Goal: Transaction & Acquisition: Purchase product/service

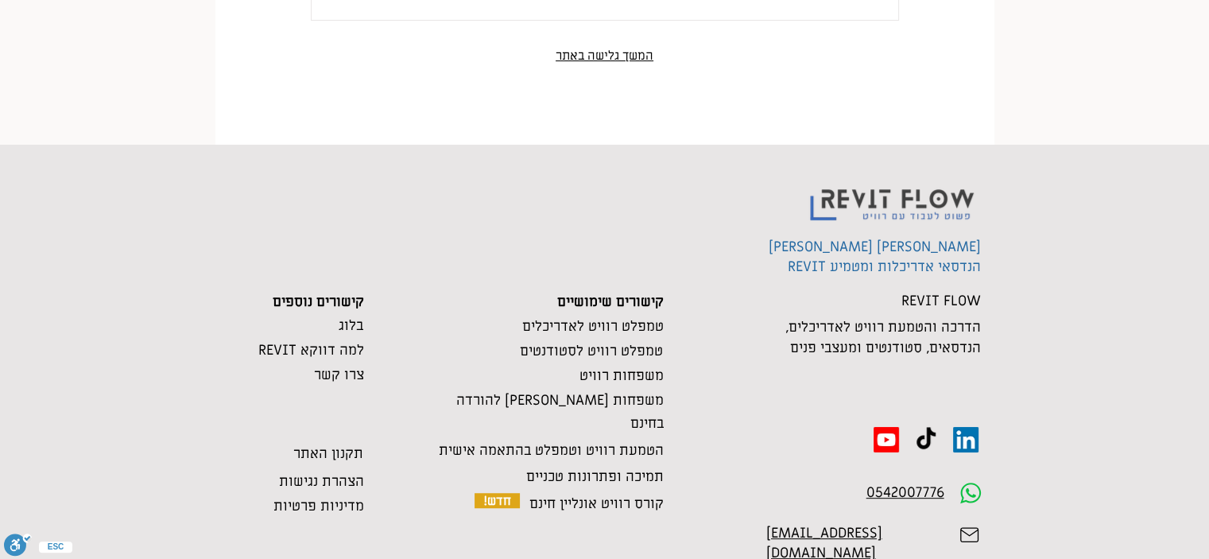
scroll to position [651, 0]
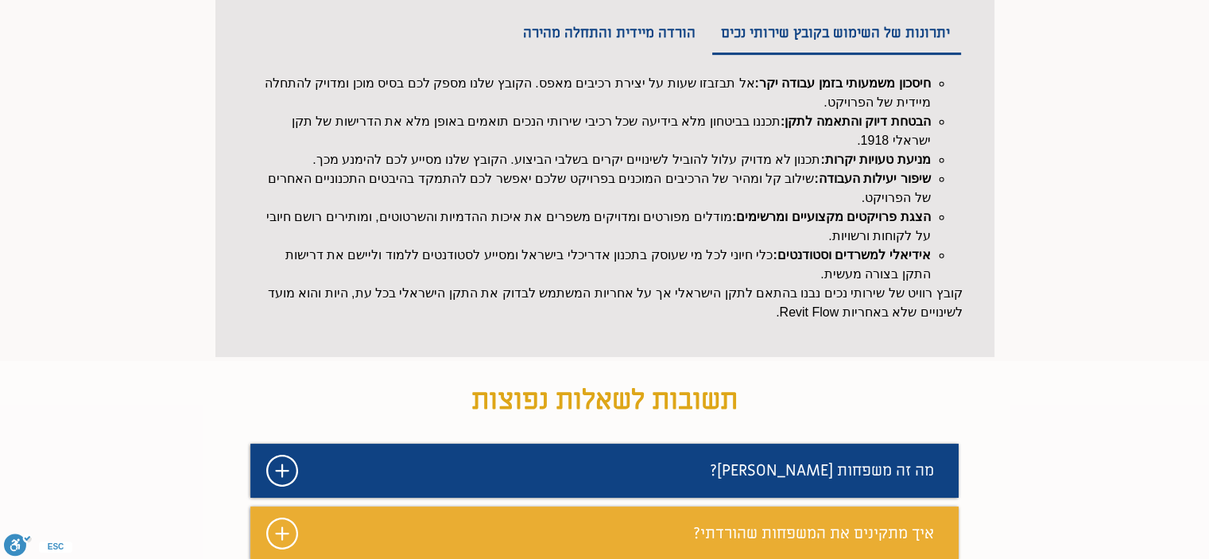
scroll to position [1195, 0]
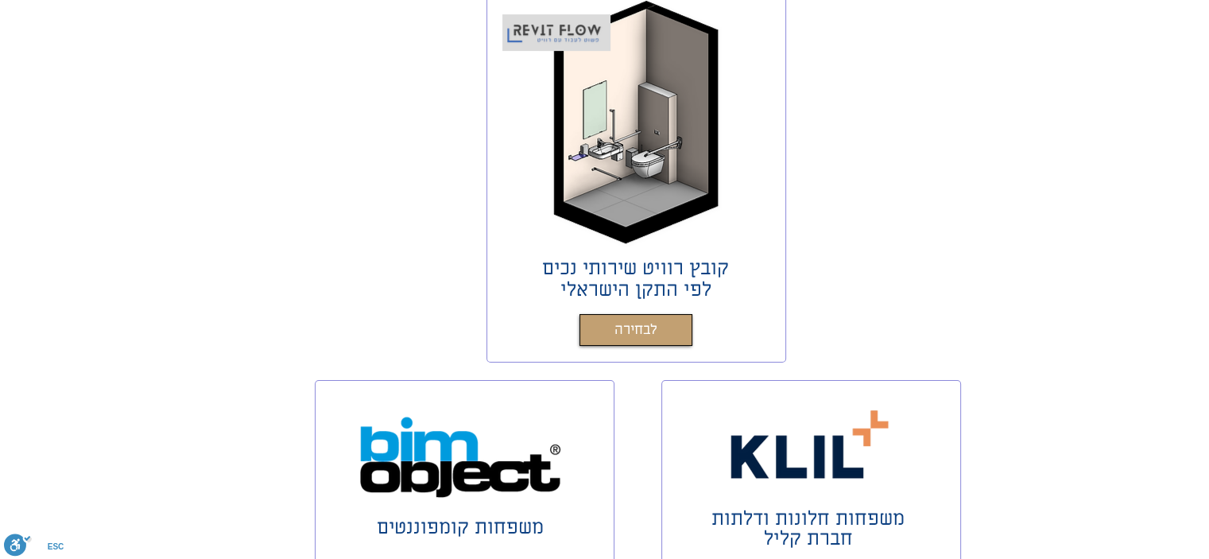
scroll to position [397, 0]
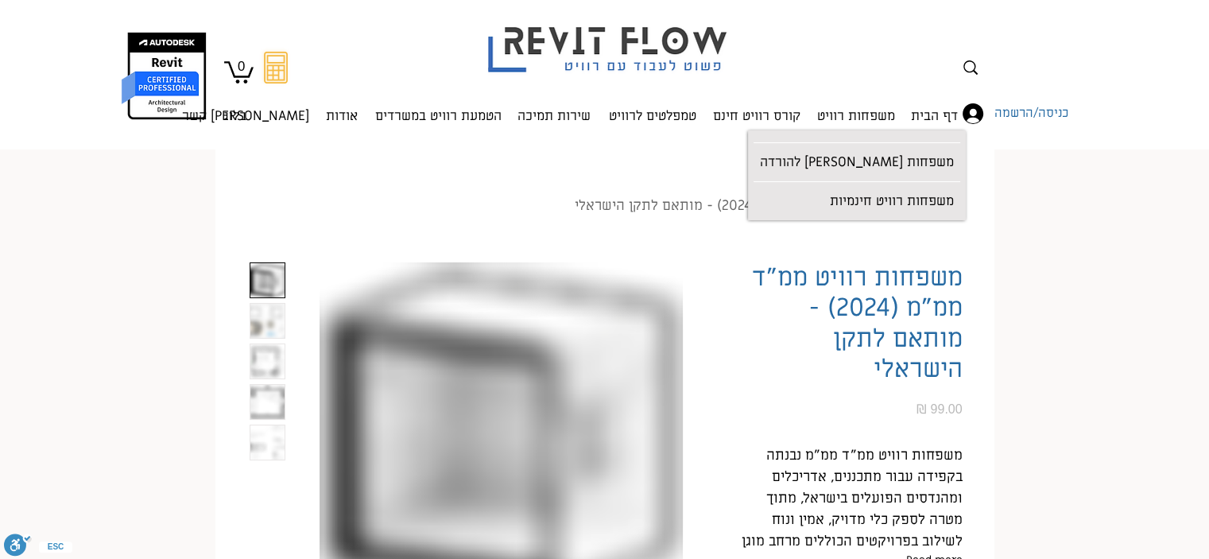
scroll to position [0, 101]
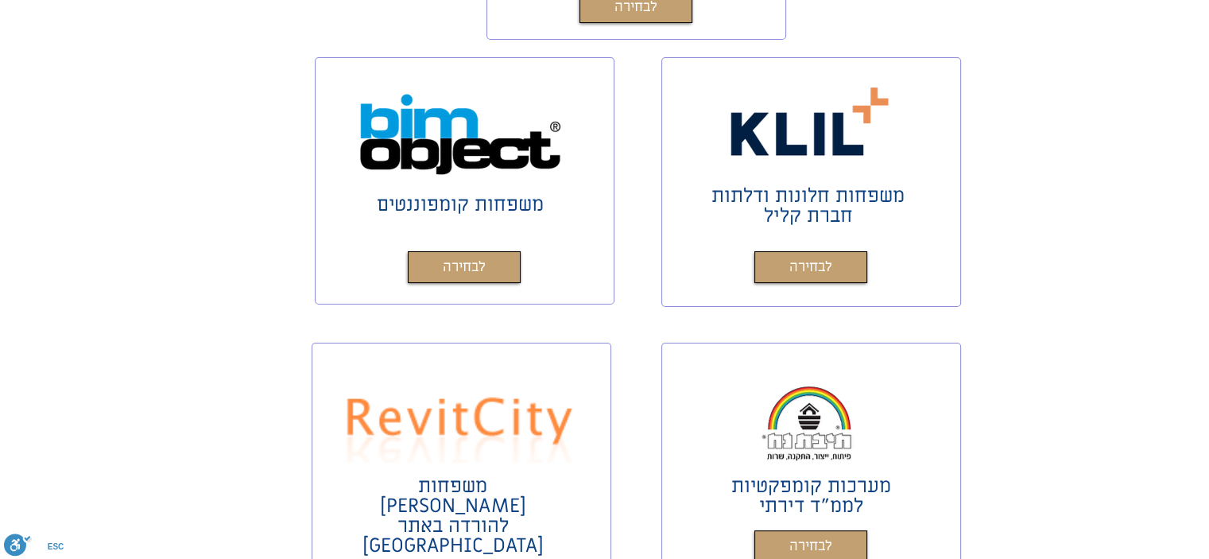
scroll to position [636, 0]
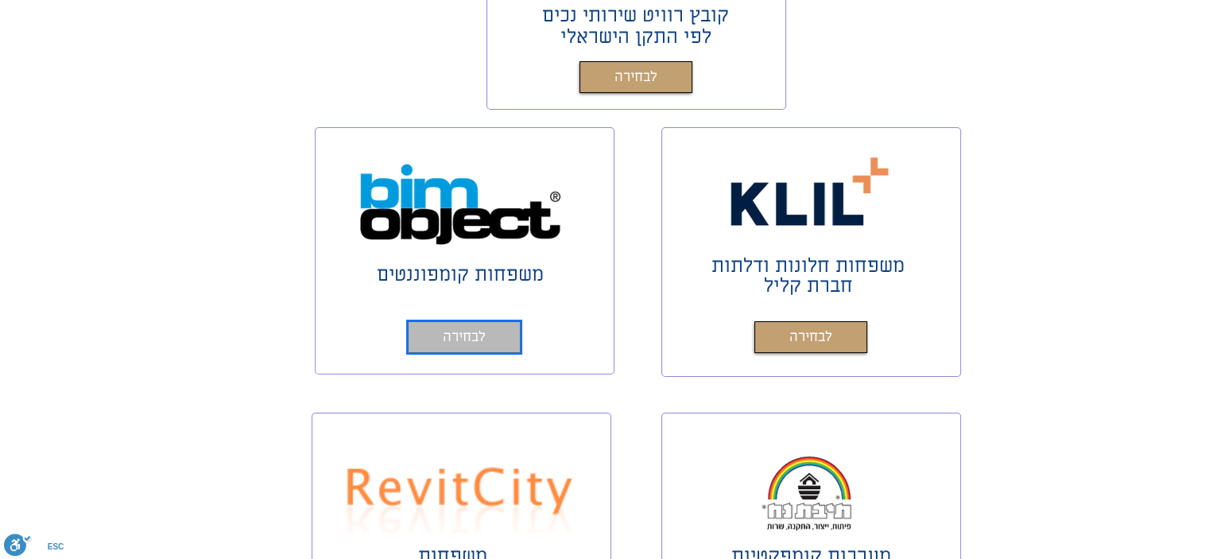
click at [499, 333] on link "לבחירה" at bounding box center [464, 337] width 113 height 32
